Goal: Information Seeking & Learning: Find specific fact

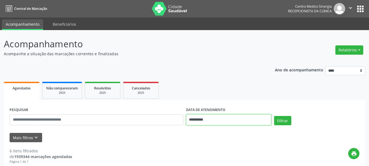
click at [224, 119] on input "**********" at bounding box center [228, 119] width 85 height 11
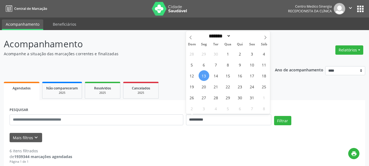
click at [221, 78] on div "28 29 30 1 2 3 4 5 6 7 8 9 10 11 12 13 14 15 16 17 18 19 20 21 22 23 24 25 26 2…" at bounding box center [228, 81] width 84 height 66
click at [228, 77] on span "15" at bounding box center [227, 75] width 11 height 11
type input "**********"
click at [203, 80] on span "13" at bounding box center [203, 75] width 11 height 11
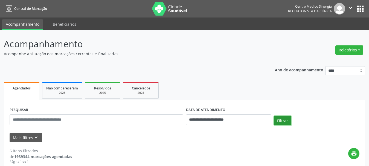
click at [280, 118] on button "Filtrar" at bounding box center [282, 120] width 17 height 9
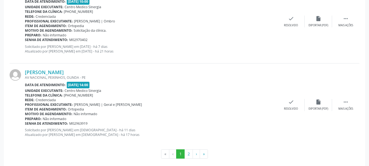
scroll to position [1274, 0]
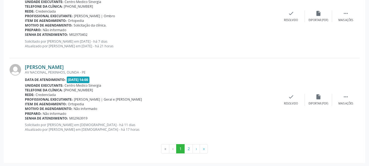
click at [64, 65] on link "[PERSON_NAME]" at bounding box center [44, 67] width 39 height 6
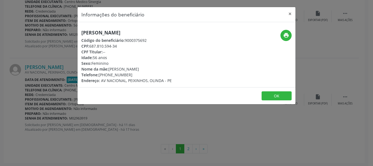
drag, startPoint x: 81, startPoint y: 33, endPoint x: 170, endPoint y: 25, distance: 89.1
click at [170, 25] on div "[PERSON_NAME] Código do beneficiário: 9000375692 CPF: 687.810.594-34 CPF Titula…" at bounding box center [187, 54] width 218 height 65
copy h5 "[PERSON_NAME]"
click at [291, 15] on button "×" at bounding box center [290, 13] width 11 height 13
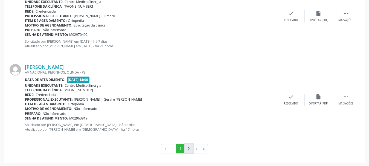
click at [186, 146] on button "2" at bounding box center [188, 148] width 8 height 9
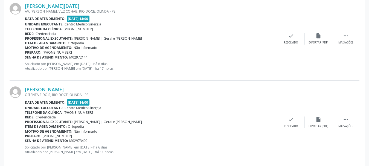
scroll to position [114, 0]
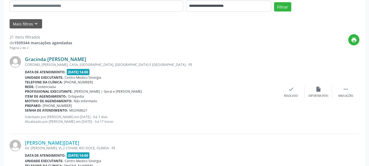
click at [49, 60] on link "Gracinda [PERSON_NAME]" at bounding box center [55, 59] width 61 height 6
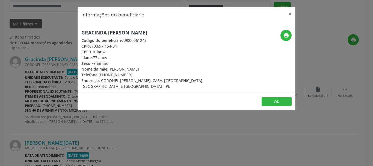
drag, startPoint x: 83, startPoint y: 34, endPoint x: 172, endPoint y: 36, distance: 89.1
click at [172, 36] on div "Gracinda [PERSON_NAME] Código do beneficiário: 9000061243 CPF: 070.697.154-04 C…" at bounding box center [150, 59] width 138 height 59
click at [171, 34] on h5 "Gracinda [PERSON_NAME]" at bounding box center [150, 33] width 138 height 6
drag, startPoint x: 83, startPoint y: 32, endPoint x: 166, endPoint y: 33, distance: 83.6
click at [166, 33] on h5 "Gracinda [PERSON_NAME]" at bounding box center [150, 33] width 138 height 6
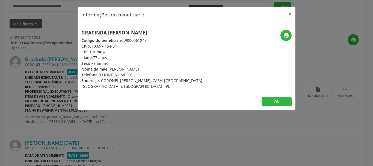
copy h5 "Gracinda [PERSON_NAME]"
click at [290, 12] on button "×" at bounding box center [290, 13] width 11 height 13
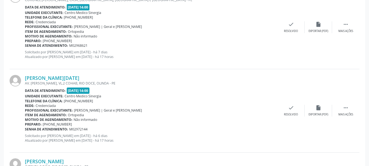
scroll to position [196, 0]
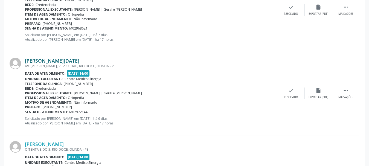
click at [42, 62] on link "[PERSON_NAME][DATE]" at bounding box center [52, 61] width 54 height 6
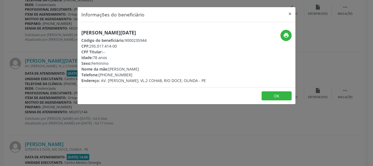
drag, startPoint x: 81, startPoint y: 32, endPoint x: 188, endPoint y: 31, distance: 107.4
click at [188, 31] on div "[PERSON_NAME][DATE] Código do beneficiário: 9000235944 CPF: 295.017.414-00 CPF …" at bounding box center [150, 57] width 145 height 54
copy h5 "[PERSON_NAME][DATE]"
drag, startPoint x: 91, startPoint y: 45, endPoint x: 120, endPoint y: 45, distance: 29.5
click at [120, 45] on div "CPF: 295.017.414-00" at bounding box center [143, 46] width 125 height 6
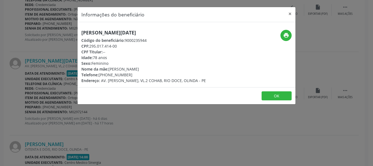
copy div "295.017.414-00"
drag, startPoint x: 99, startPoint y: 74, endPoint x: 138, endPoint y: 74, distance: 39.4
click at [138, 74] on div "Telefone: [PHONE_NUMBER]" at bounding box center [143, 75] width 125 height 6
copy div "[PHONE_NUMBER]"
click at [290, 15] on button "×" at bounding box center [290, 13] width 11 height 13
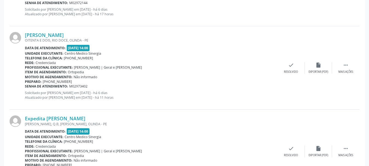
scroll to position [305, 0]
click at [64, 36] on link "[PERSON_NAME]" at bounding box center [44, 35] width 39 height 6
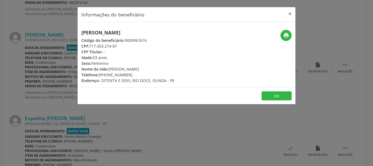
drag, startPoint x: 83, startPoint y: 30, endPoint x: 148, endPoint y: 32, distance: 65.1
click at [148, 32] on h5 "[PERSON_NAME]" at bounding box center [127, 33] width 93 height 6
drag, startPoint x: 82, startPoint y: 33, endPoint x: 164, endPoint y: 31, distance: 81.4
click at [164, 31] on h5 "[PERSON_NAME]" at bounding box center [127, 33] width 93 height 6
copy h5 "[PERSON_NAME]"
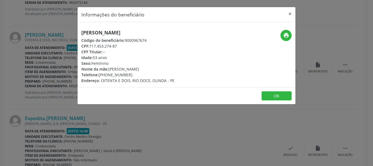
drag, startPoint x: 90, startPoint y: 45, endPoint x: 126, endPoint y: 45, distance: 35.5
click at [126, 45] on div "CPF: 717.453.274-87" at bounding box center [127, 46] width 93 height 6
copy div "717.453.274-87"
drag, startPoint x: 100, startPoint y: 74, endPoint x: 129, endPoint y: 74, distance: 28.7
click at [129, 74] on div "Telefone: [PHONE_NUMBER]" at bounding box center [127, 75] width 93 height 6
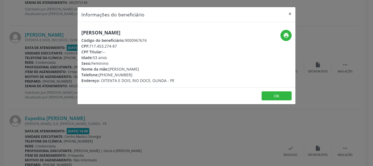
copy div "[PHONE_NUMBER]"
click at [291, 13] on button "×" at bounding box center [290, 13] width 11 height 13
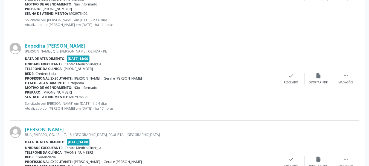
scroll to position [387, 0]
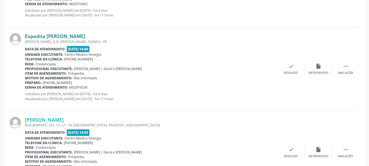
click at [41, 37] on link "Expedita [PERSON_NAME]" at bounding box center [55, 36] width 60 height 6
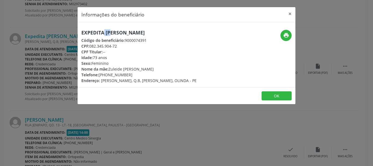
drag, startPoint x: 84, startPoint y: 31, endPoint x: 95, endPoint y: 30, distance: 10.9
click at [95, 30] on h5 "Expedita [PERSON_NAME]" at bounding box center [138, 33] width 115 height 6
drag, startPoint x: 83, startPoint y: 30, endPoint x: 162, endPoint y: 30, distance: 79.0
click at [162, 30] on h5 "Expedita [PERSON_NAME]" at bounding box center [138, 33] width 115 height 6
copy h5 "Expedita [PERSON_NAME]"
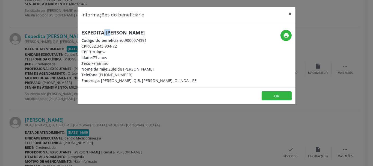
drag, startPoint x: 289, startPoint y: 13, endPoint x: 268, endPoint y: 18, distance: 21.1
click at [289, 13] on button "×" at bounding box center [290, 13] width 11 height 13
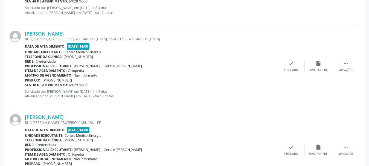
scroll to position [496, 0]
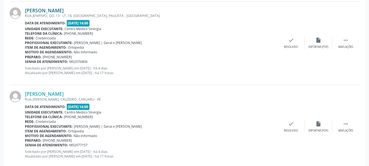
click at [43, 10] on link "[PERSON_NAME]" at bounding box center [44, 10] width 39 height 6
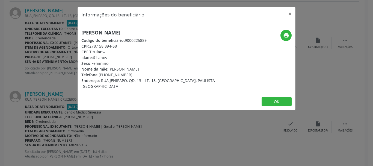
drag, startPoint x: 82, startPoint y: 33, endPoint x: 154, endPoint y: 29, distance: 72.3
click at [154, 29] on div "[PERSON_NAME] Código do beneficiário: 9000225889 CPF: 278.158.894-68 CPF Titula…" at bounding box center [187, 57] width 218 height 71
copy h5 "[PERSON_NAME]"
click at [293, 12] on button "×" at bounding box center [290, 13] width 11 height 13
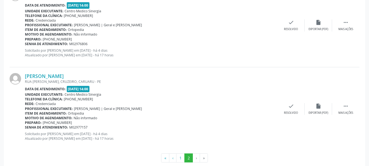
scroll to position [524, 0]
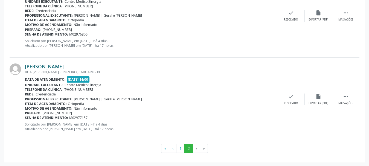
click at [48, 69] on link "[PERSON_NAME]" at bounding box center [44, 66] width 39 height 6
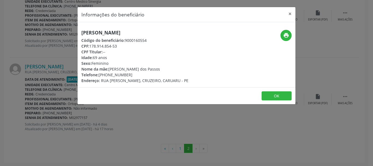
drag, startPoint x: 83, startPoint y: 29, endPoint x: 149, endPoint y: 22, distance: 66.5
click at [149, 22] on div "[PERSON_NAME] Código do beneficiário: 9000160554 CPF: 178.914.854-53 CPF Titula…" at bounding box center [187, 54] width 218 height 65
drag, startPoint x: 91, startPoint y: 46, endPoint x: 128, endPoint y: 45, distance: 37.2
click at [128, 45] on div "CPF: 178.914.854-53" at bounding box center [134, 46] width 107 height 6
drag, startPoint x: 99, startPoint y: 76, endPoint x: 155, endPoint y: 13, distance: 84.0
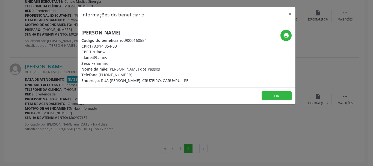
click at [141, 71] on div "[PERSON_NAME] Código do beneficiário: 9000160554 CPF: 178.914.854-53 CPF Titula…" at bounding box center [134, 57] width 107 height 54
click at [122, 60] on div "Sexo: [GEOGRAPHIC_DATA]" at bounding box center [134, 63] width 107 height 6
drag, startPoint x: 99, startPoint y: 75, endPoint x: 132, endPoint y: 74, distance: 32.8
click at [132, 74] on div "Telefone: [PHONE_NUMBER]" at bounding box center [134, 75] width 107 height 6
drag, startPoint x: 292, startPoint y: 14, endPoint x: 288, endPoint y: 17, distance: 5.5
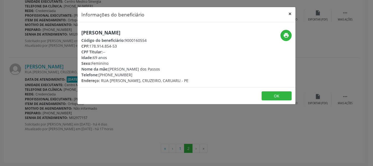
click at [293, 14] on button "×" at bounding box center [290, 13] width 11 height 13
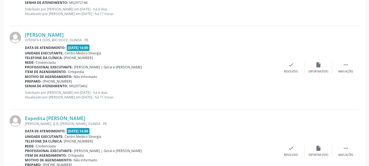
scroll to position [141, 0]
